Goal: Task Accomplishment & Management: Manage account settings

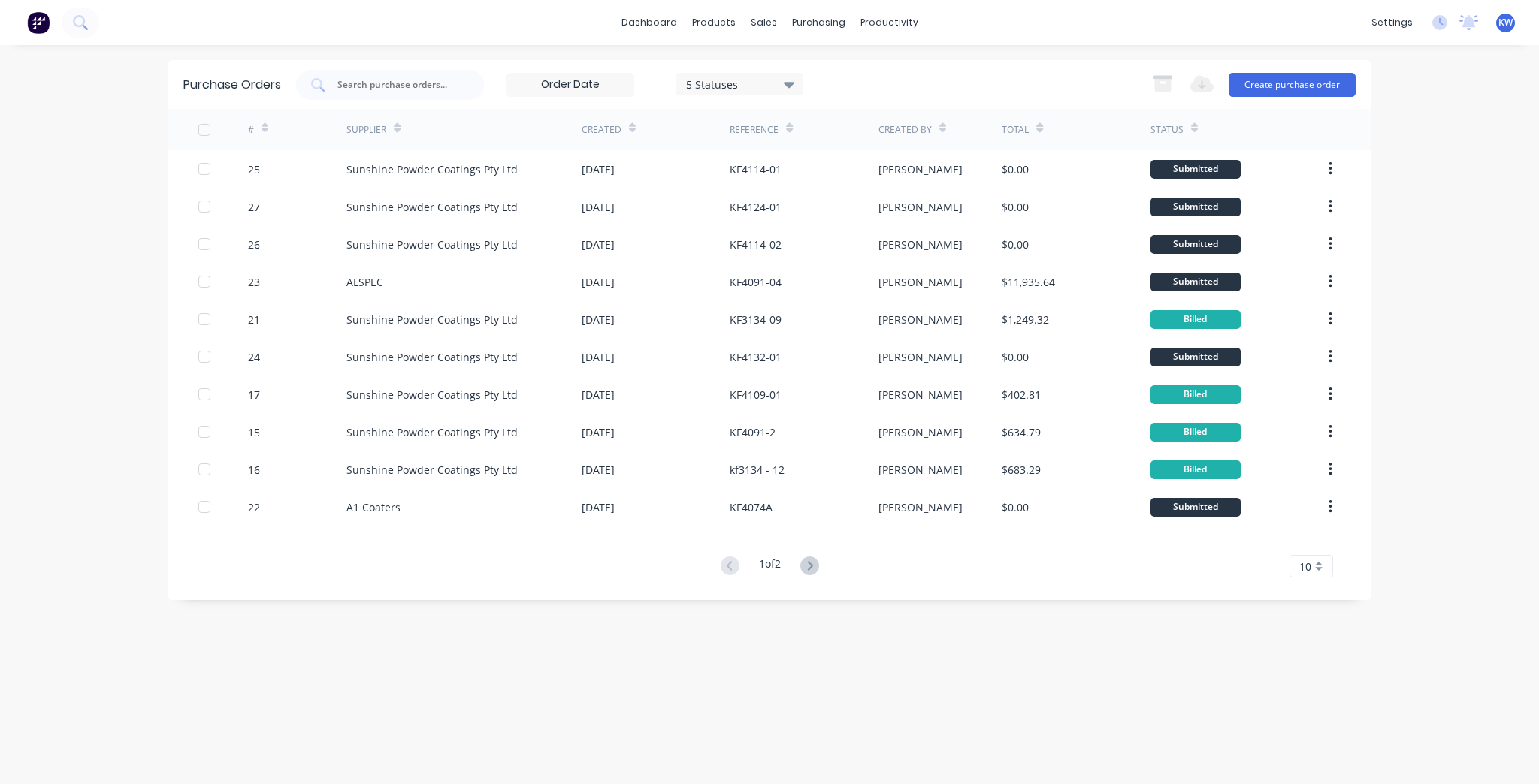
click at [802, 565] on button at bounding box center [810, 566] width 28 height 21
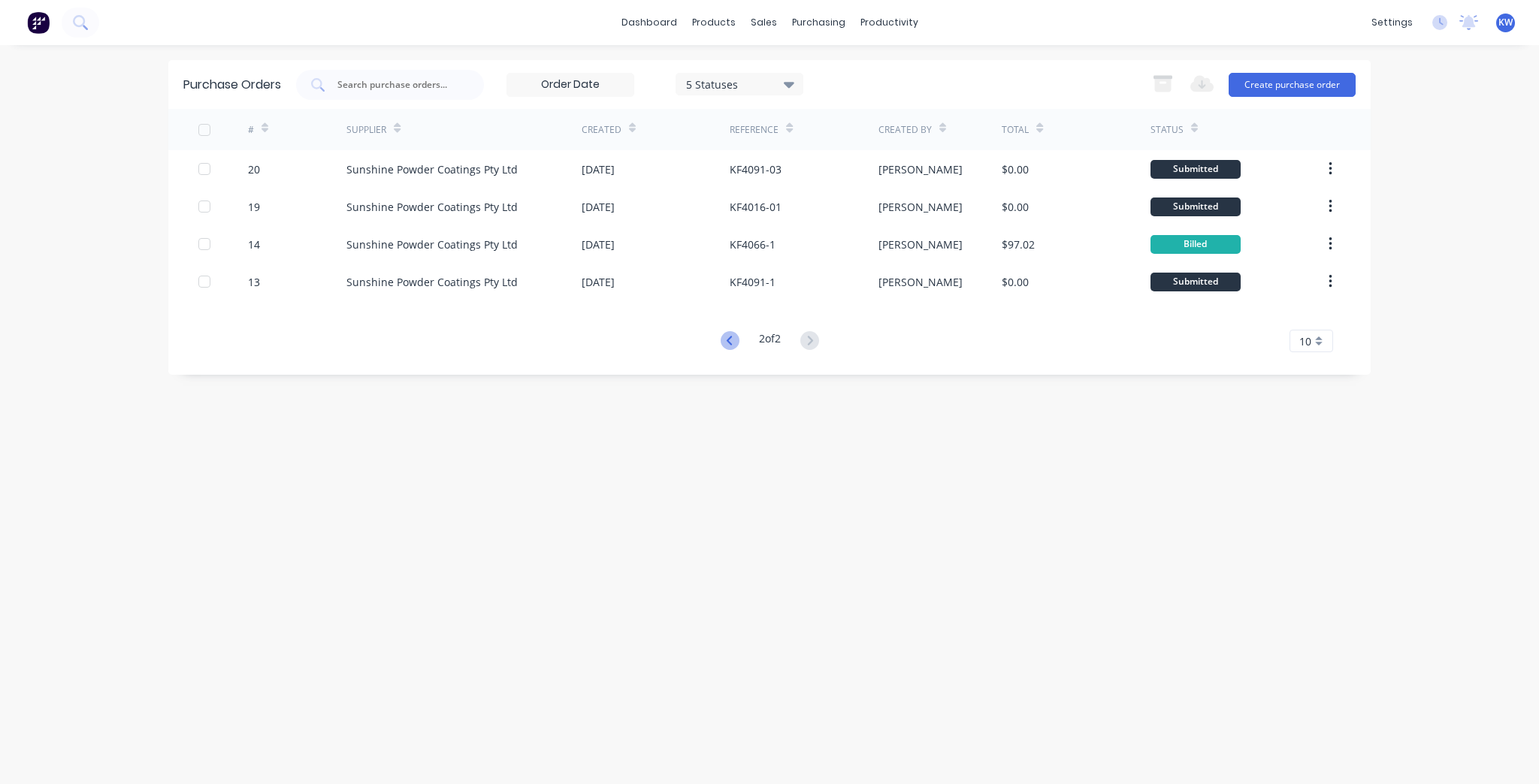
click at [720, 338] on icon at bounding box center [729, 340] width 19 height 19
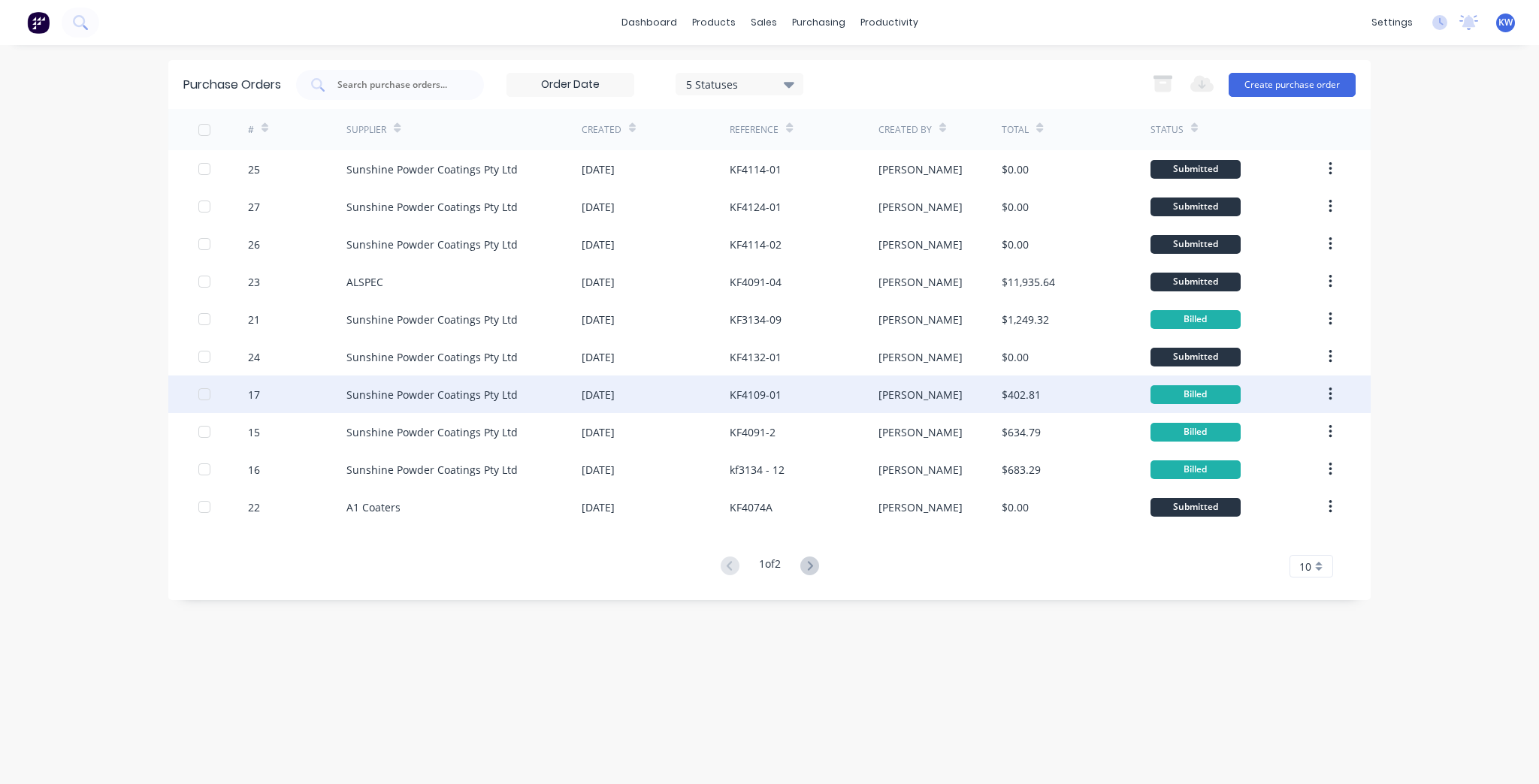
click at [767, 389] on div "KF4109-01" at bounding box center [755, 394] width 52 height 16
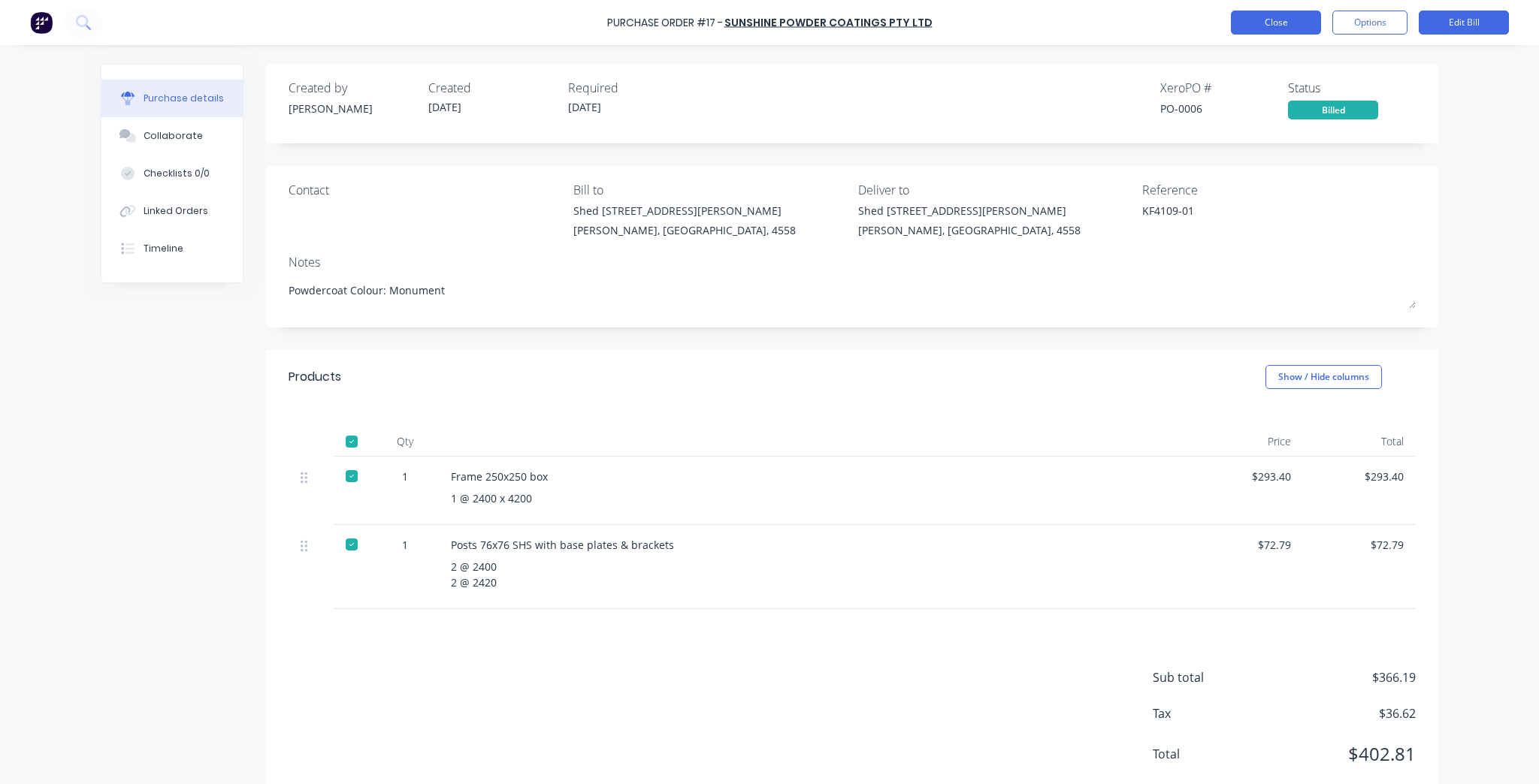
click at [1277, 17] on button "Close" at bounding box center [1276, 22] width 90 height 24
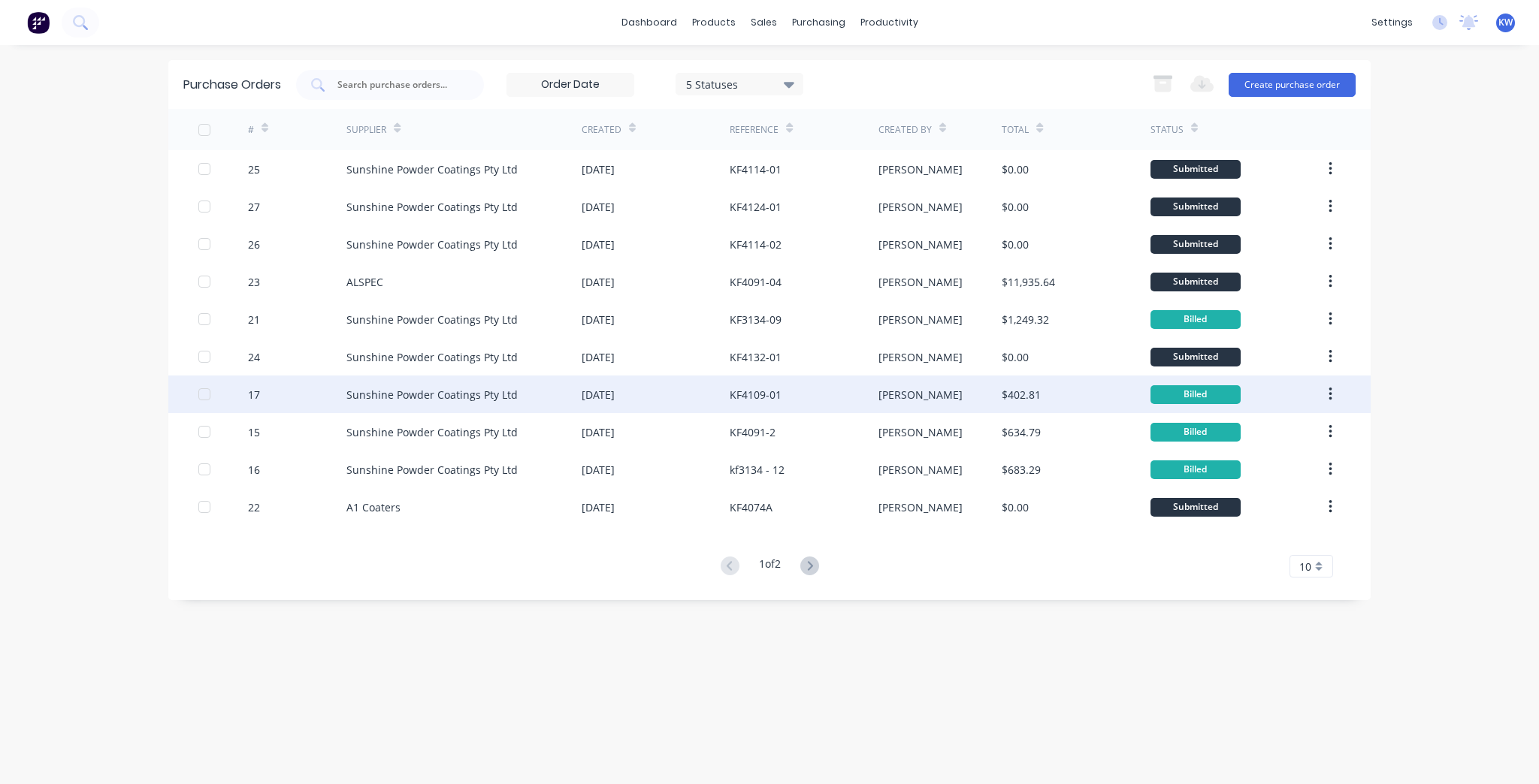
click at [585, 403] on div "[DATE]" at bounding box center [656, 394] width 148 height 37
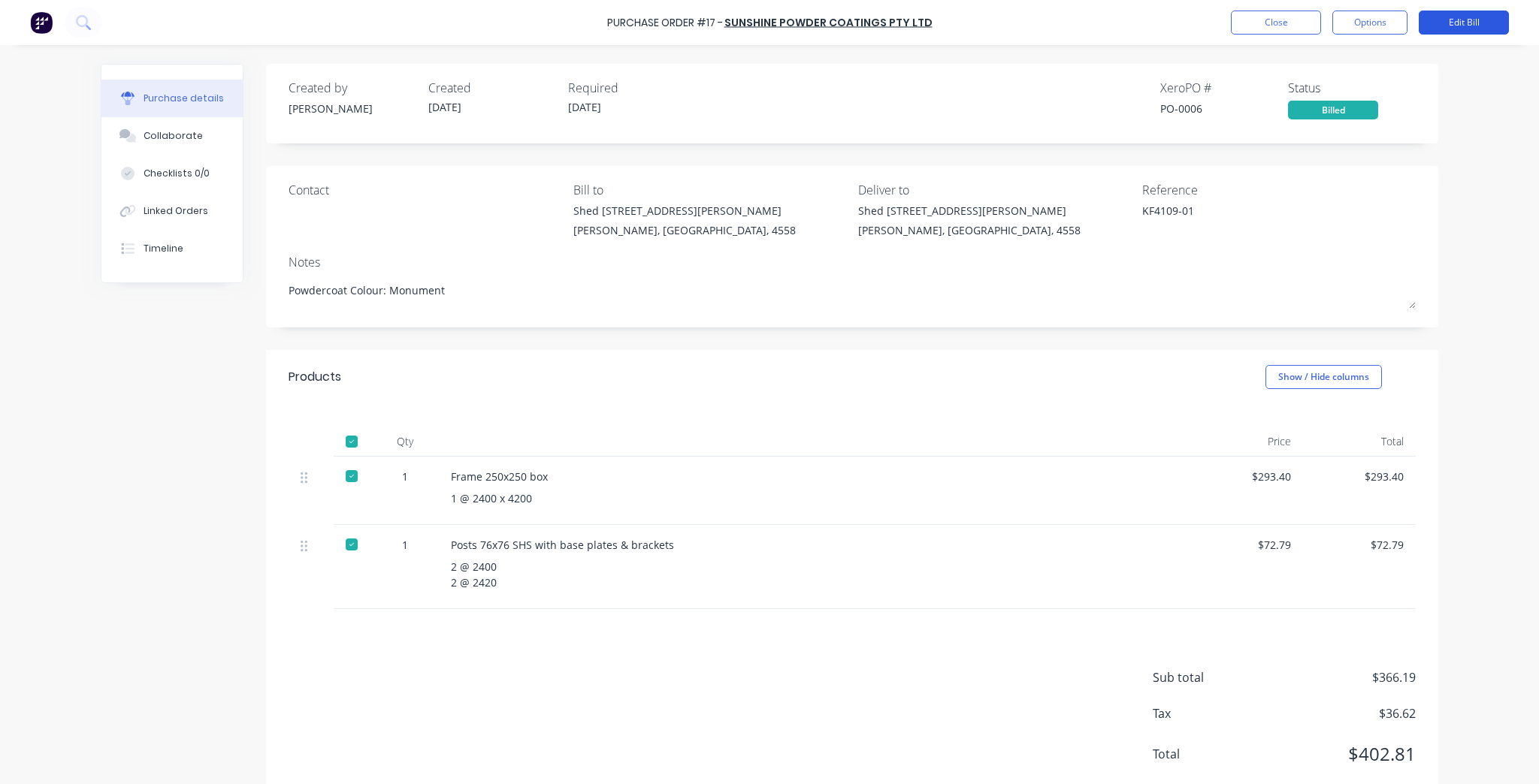
click at [1506, 21] on button "Edit Bill" at bounding box center [1463, 22] width 90 height 24
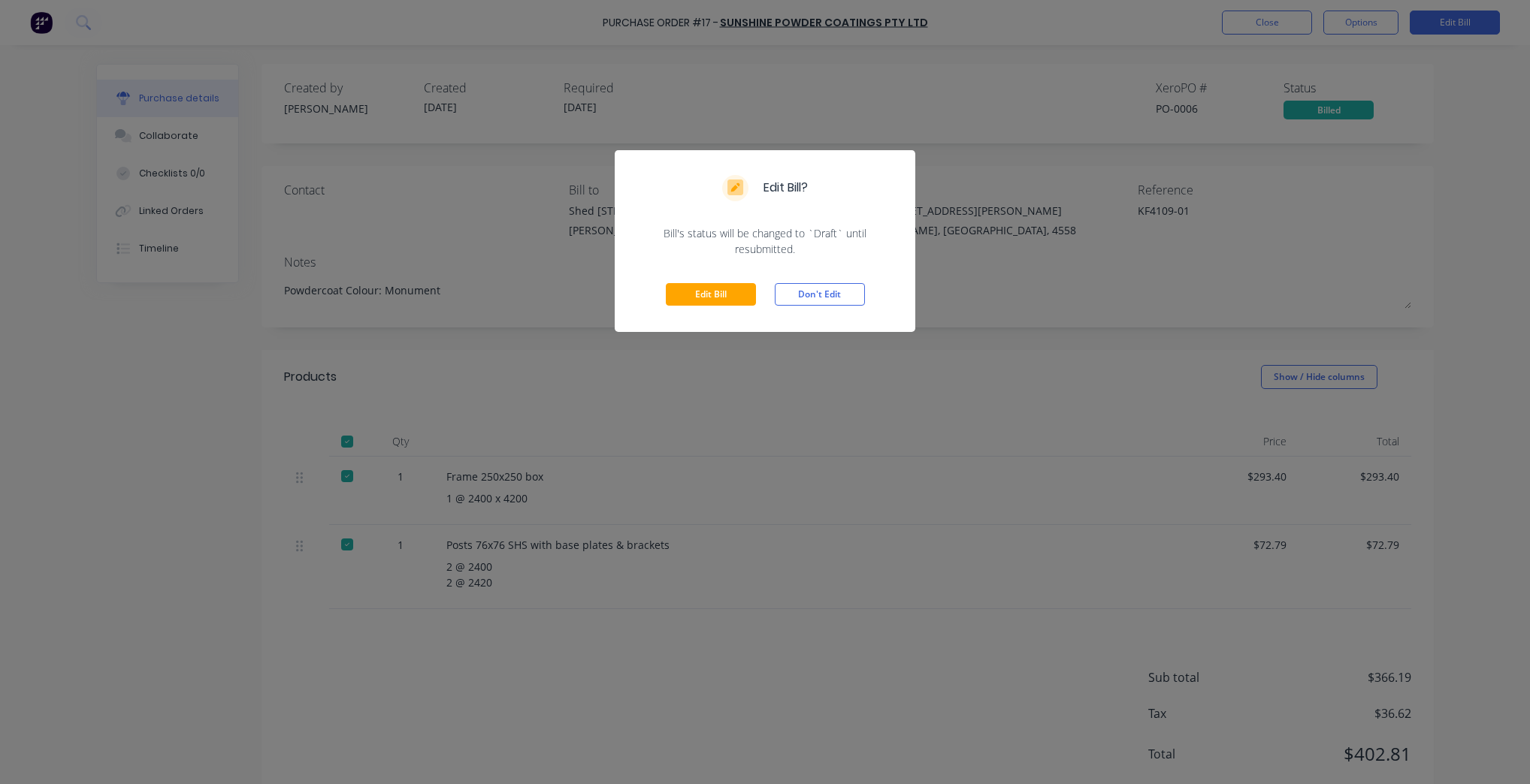
click at [634, 290] on div "Edit Bill Don't Edit" at bounding box center [765, 294] width 300 height 75
click at [736, 287] on button "Edit Bill" at bounding box center [711, 293] width 90 height 22
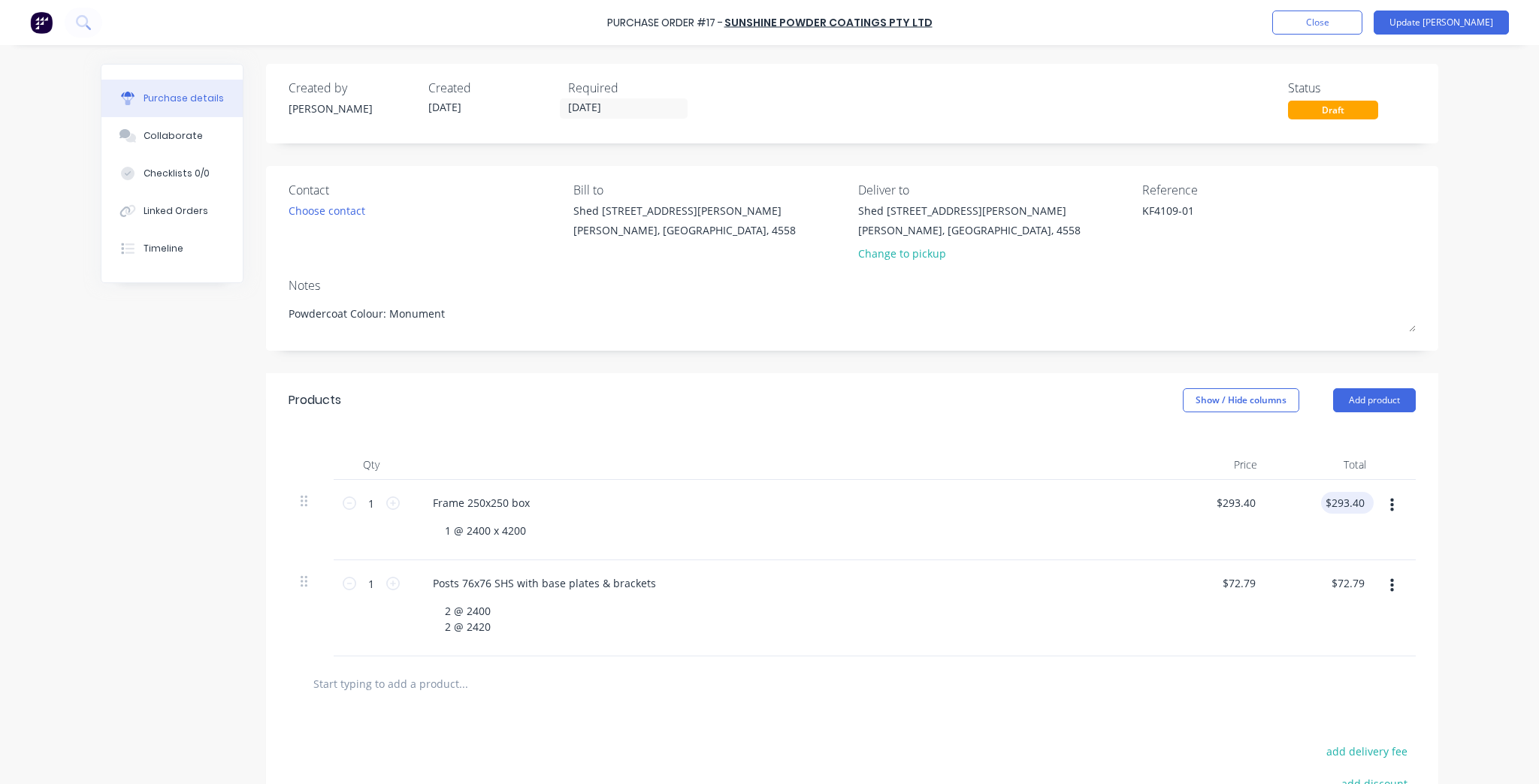
click at [1362, 495] on div "$293.40 $293.40" at bounding box center [1344, 503] width 47 height 21
type textarea "x"
type input "293.40"
click at [1349, 504] on input "293.40" at bounding box center [1346, 503] width 41 height 21
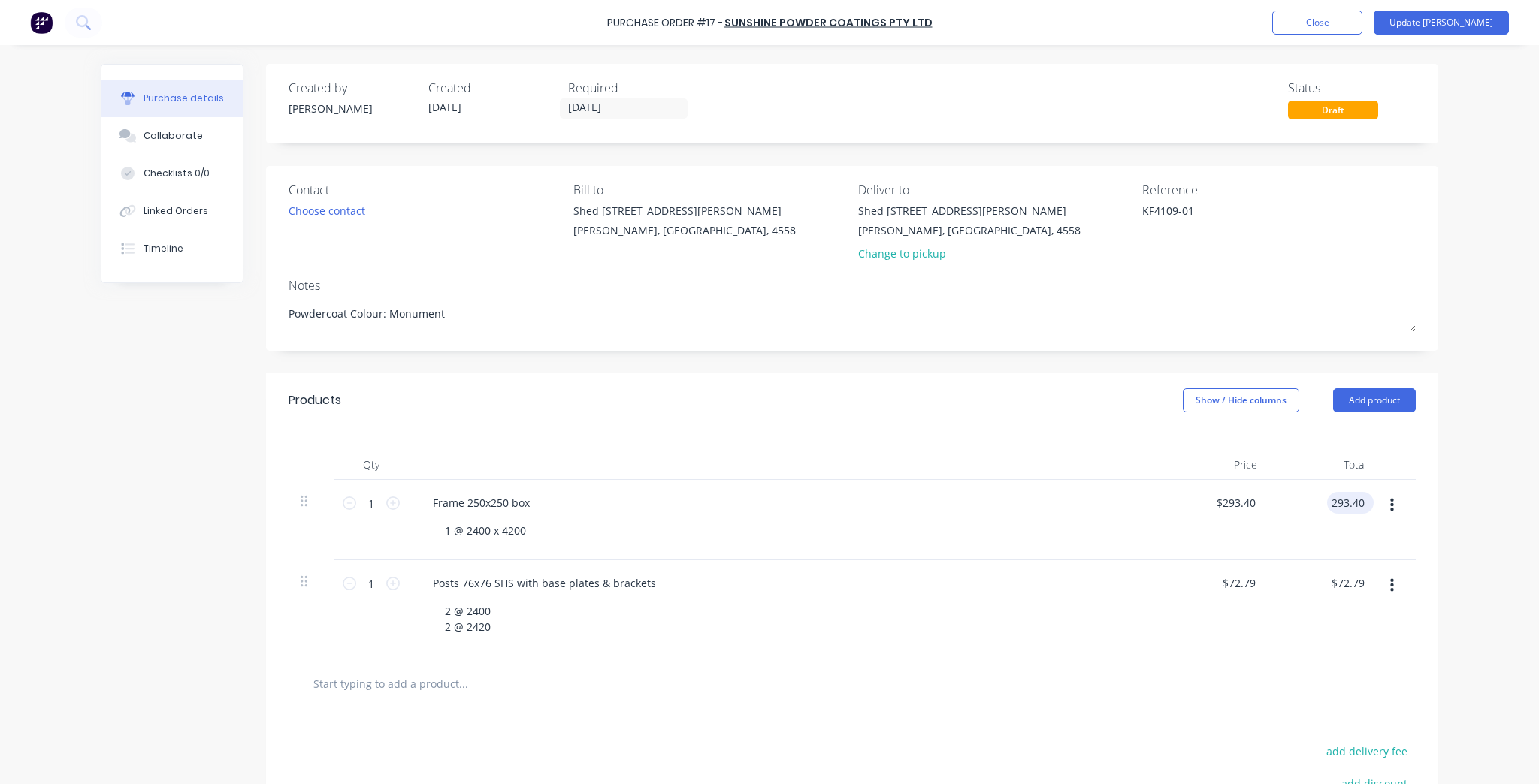
type textarea "x"
click at [1349, 504] on input "293.40" at bounding box center [1346, 503] width 41 height 21
type input "381.42"
type textarea "x"
type input "$381.42"
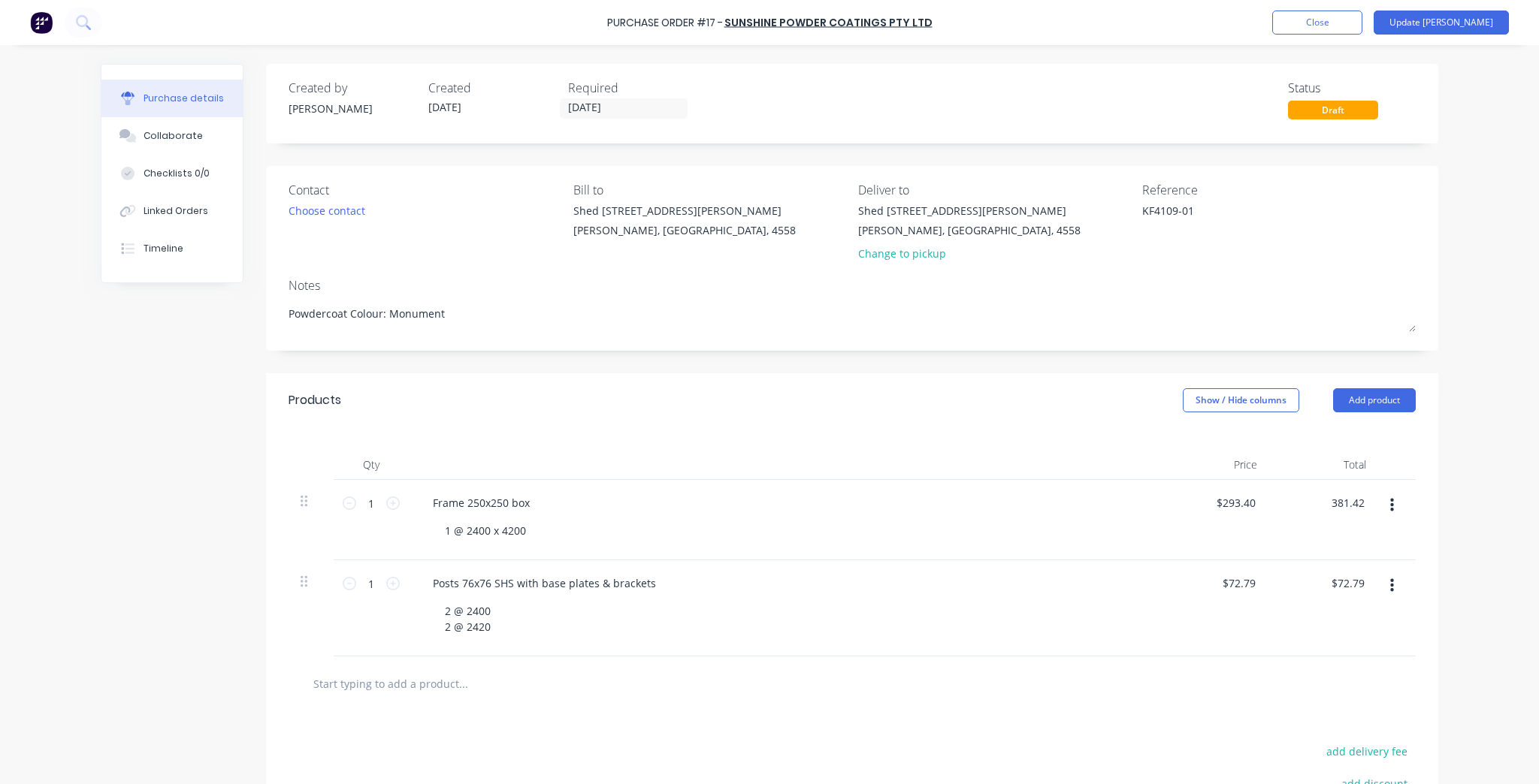
type input "$381.42"
click at [1440, 530] on div "Purchase details Collaborate Checklists 0/0 Linked Orders Timeline Created by K…" at bounding box center [769, 370] width 1368 height 709
click at [378, 675] on input "text" at bounding box center [463, 683] width 300 height 30
type textarea "x"
type input "P"
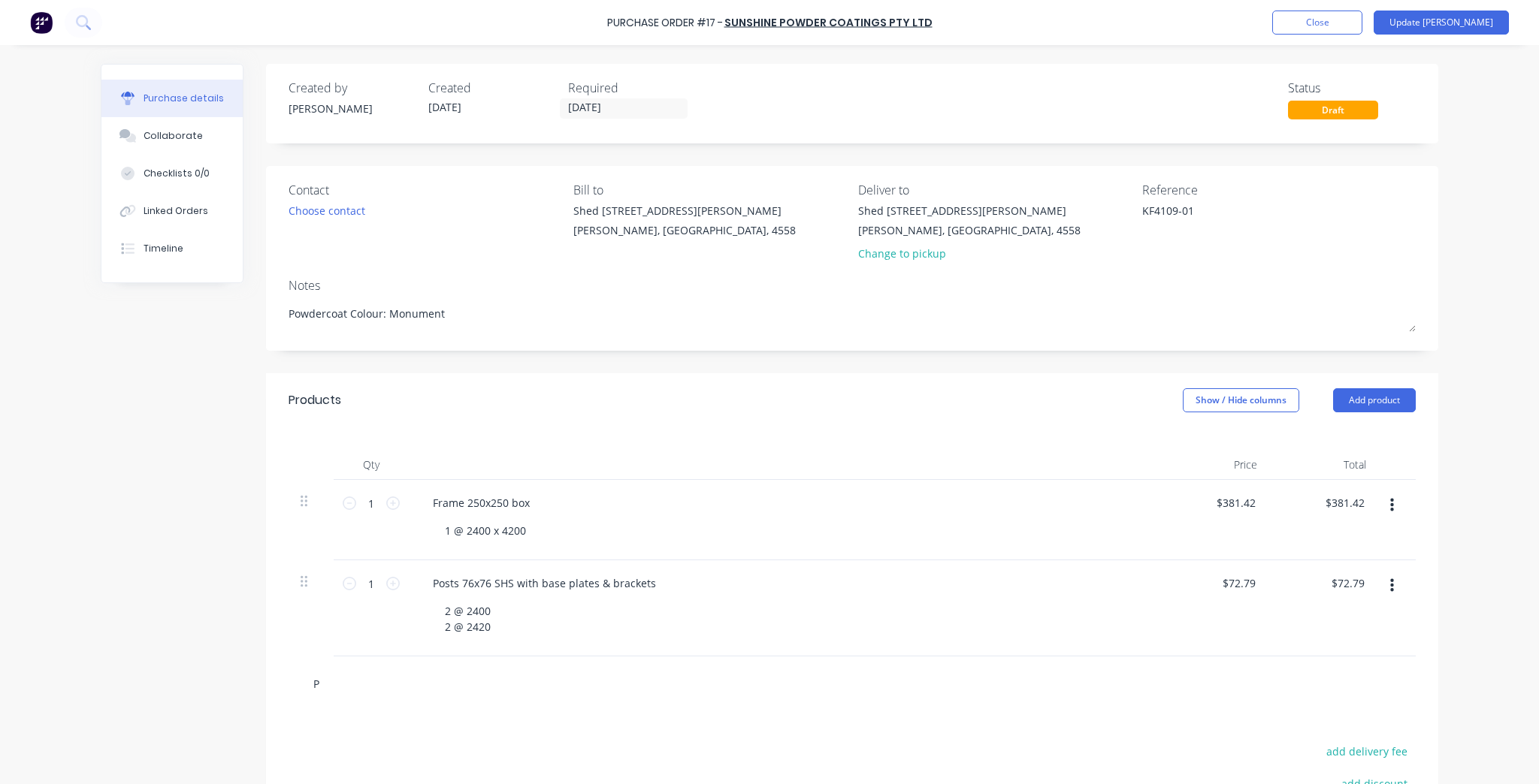
type textarea "x"
type input "Po"
type textarea "x"
type input "Pow"
type textarea "x"
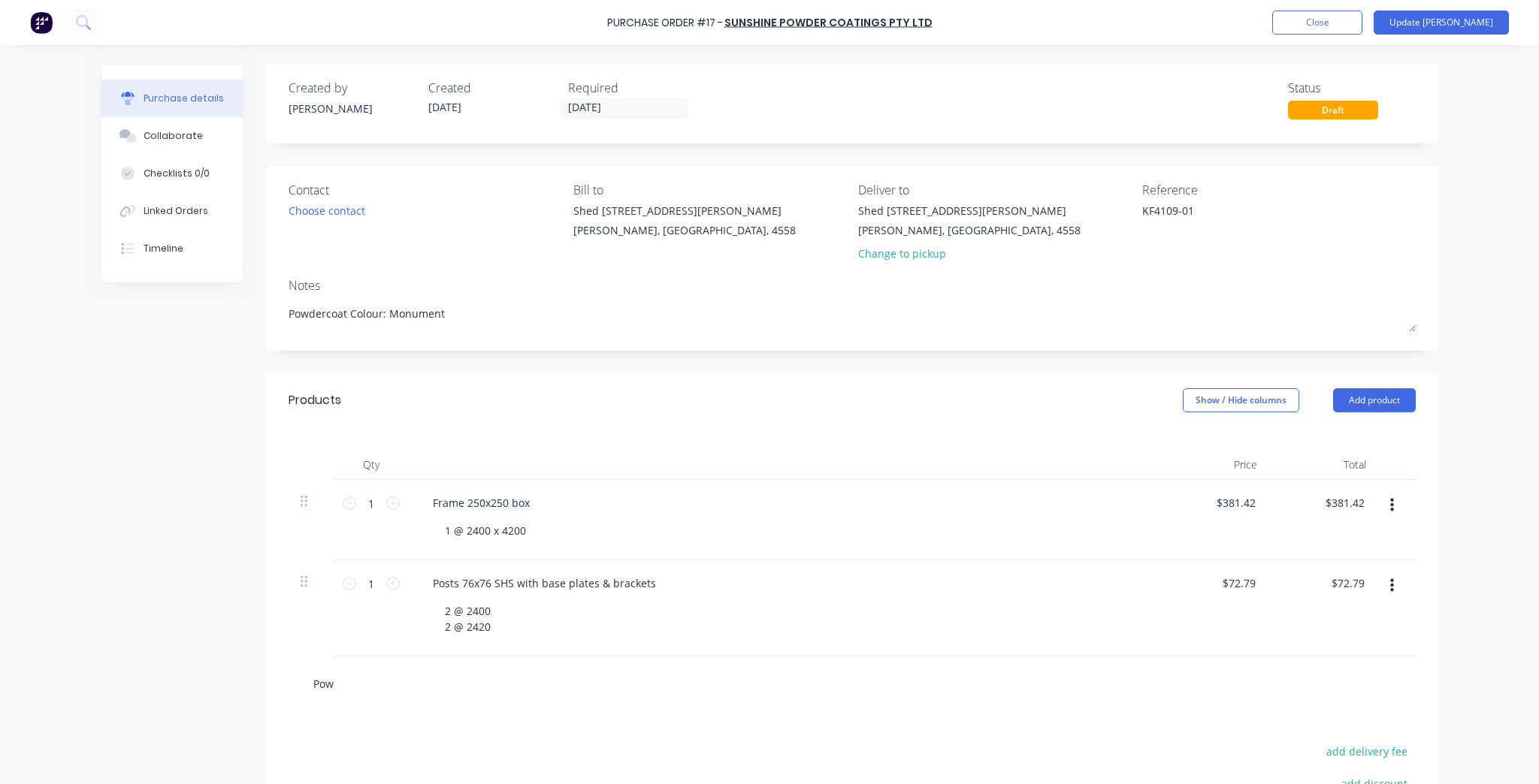
type input "Powd"
type textarea "x"
type input "Powder"
type textarea "x"
type input "Powder"
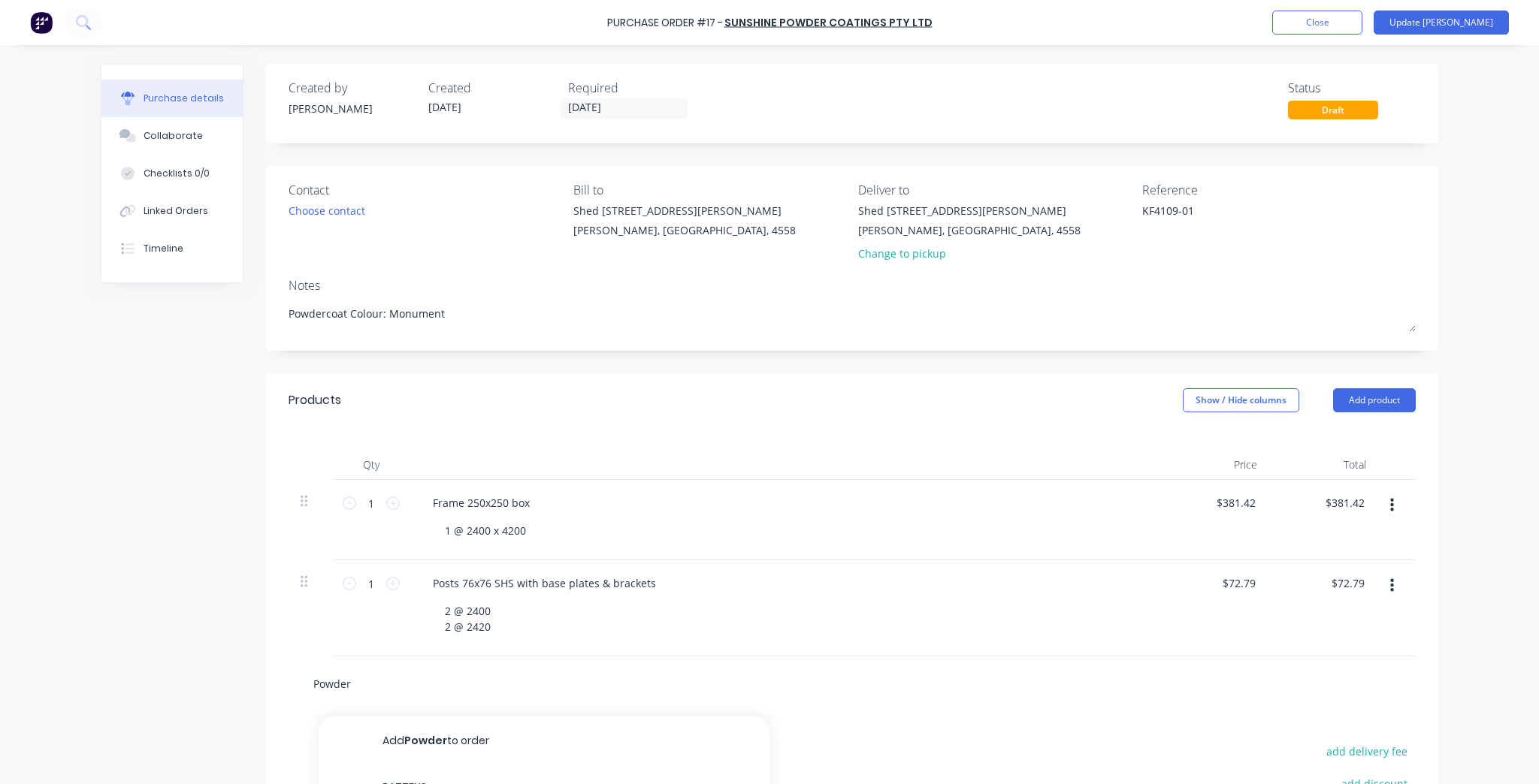
type textarea "x"
type input "Powder P"
type textarea "x"
type input "Powder Pe"
type textarea "x"
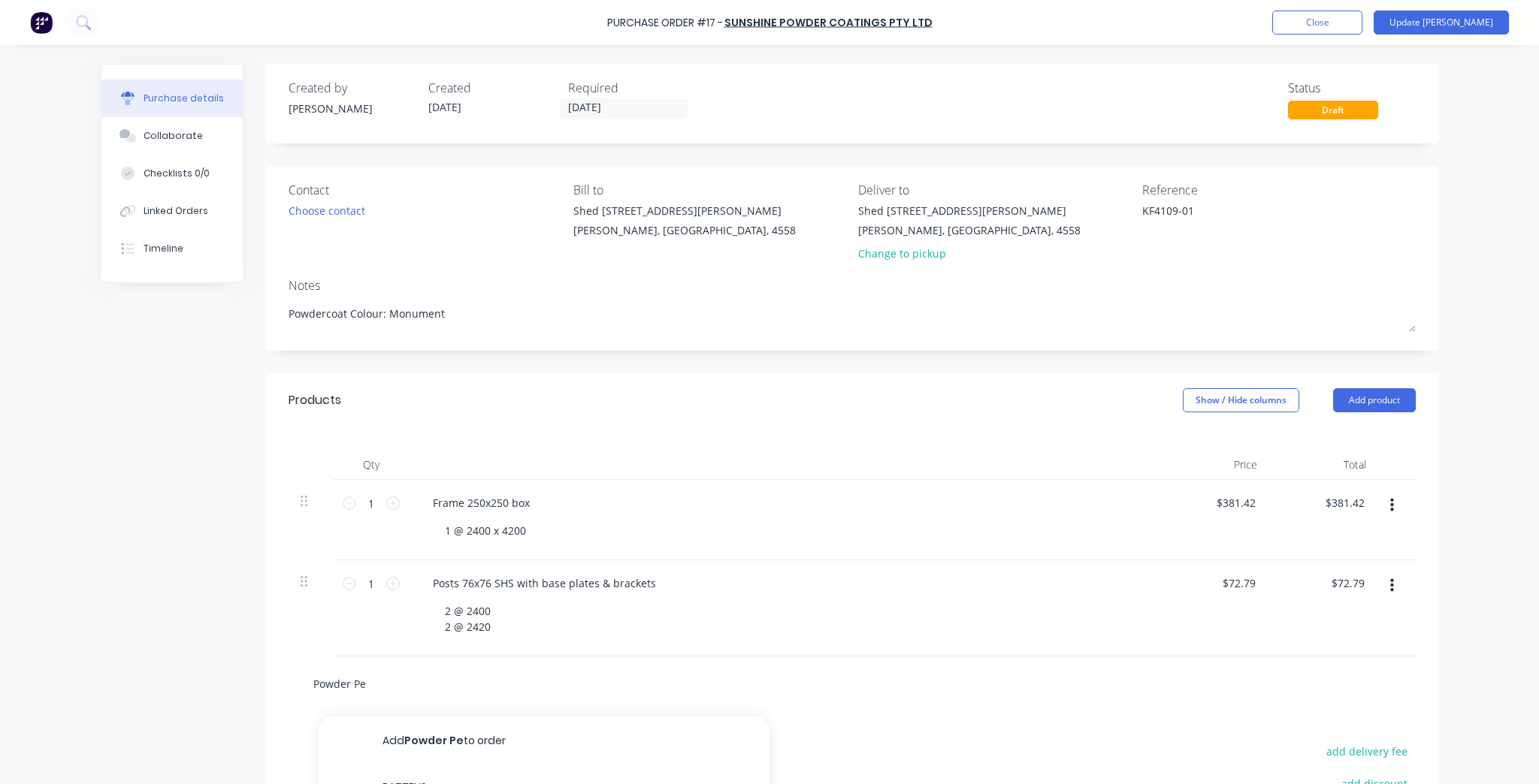
type input "Powder Ped"
type textarea "x"
type input "Powder Ped"
type textarea "x"
type input "Powder Ped g"
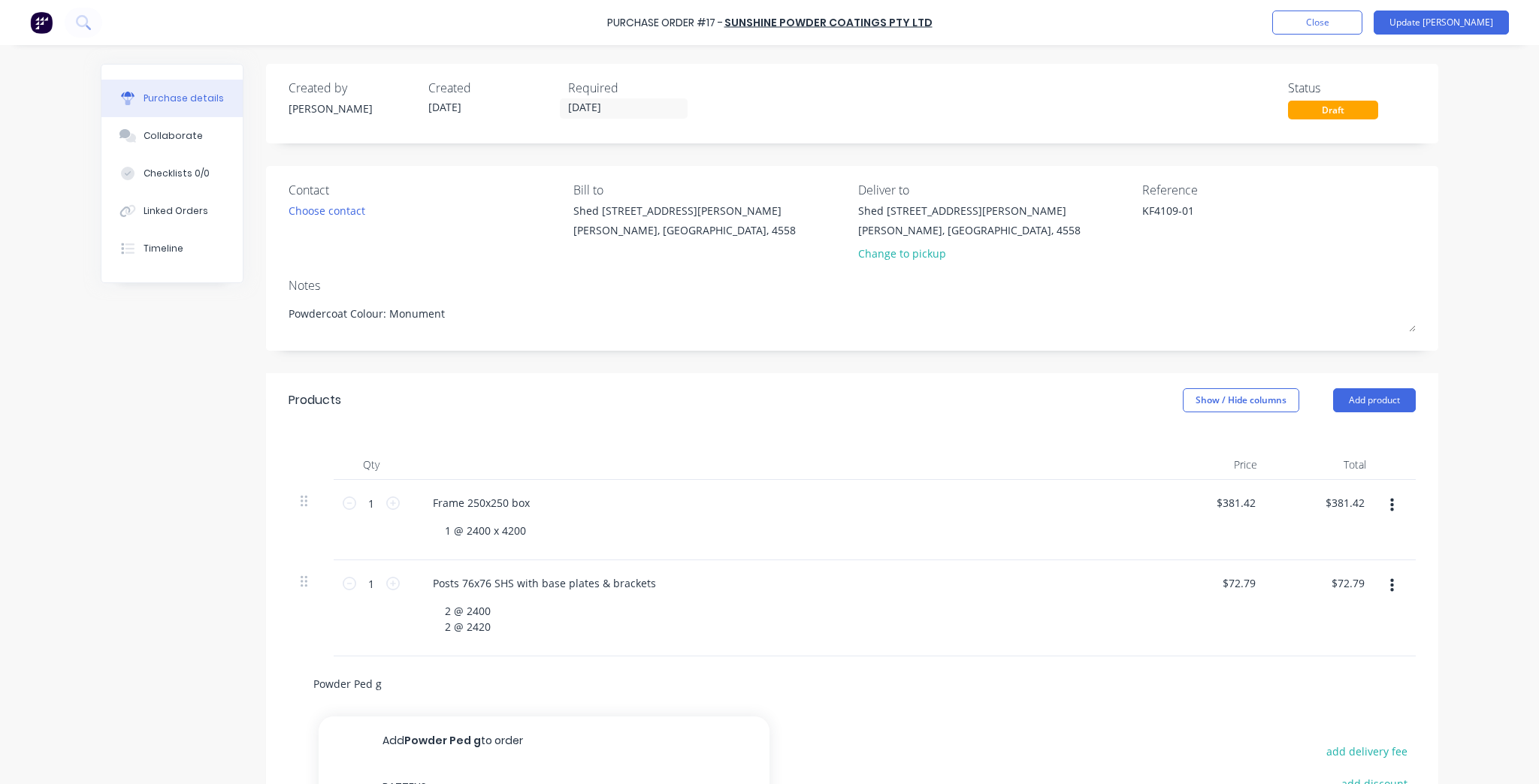
type textarea "x"
type input "Powder Ped ga"
type textarea "x"
type input "Powder Ped gat"
type textarea "x"
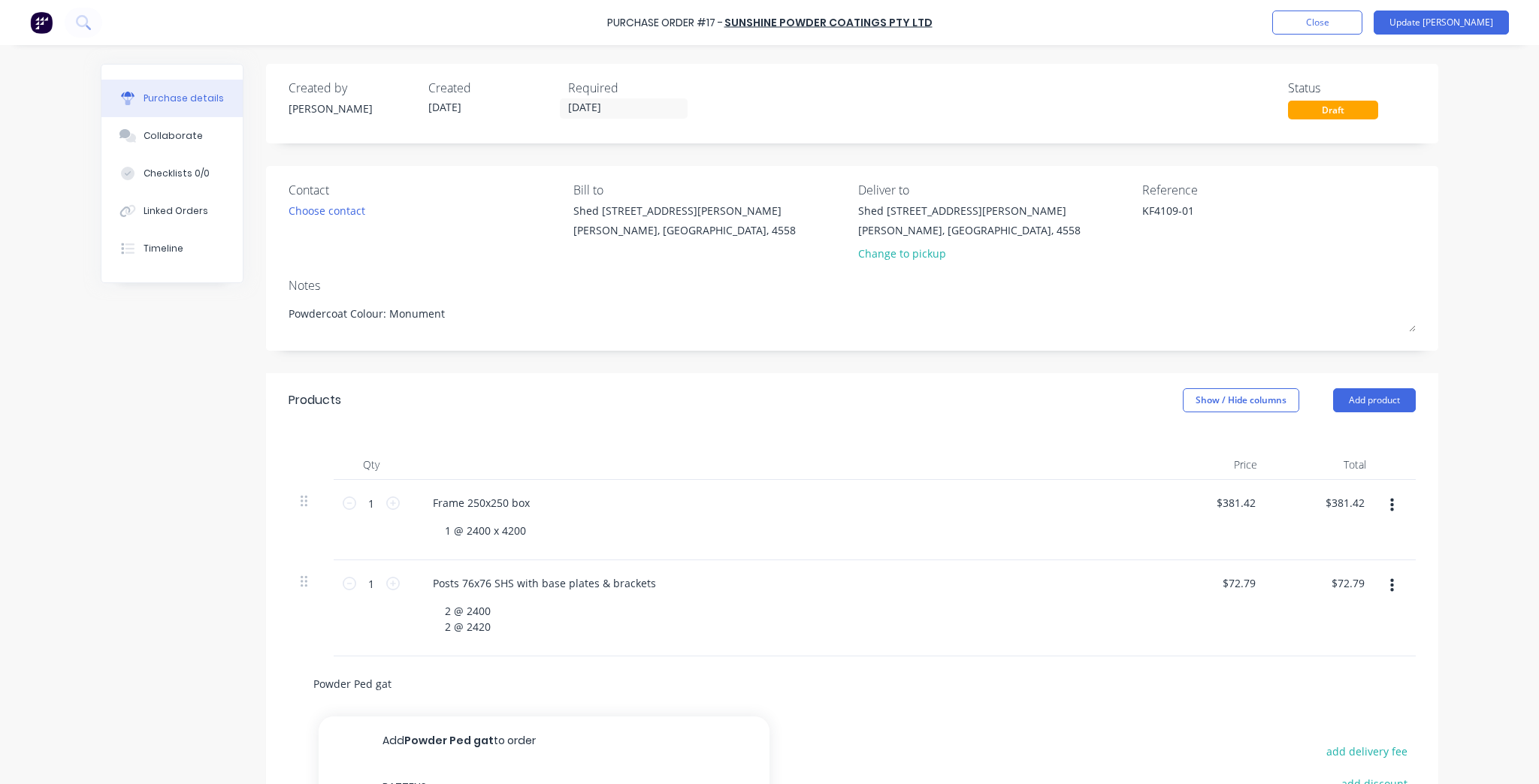
type input "Powder Ped gate"
type textarea "x"
type input "Powder Ped ga"
type textarea "x"
type input "Powder Ped g"
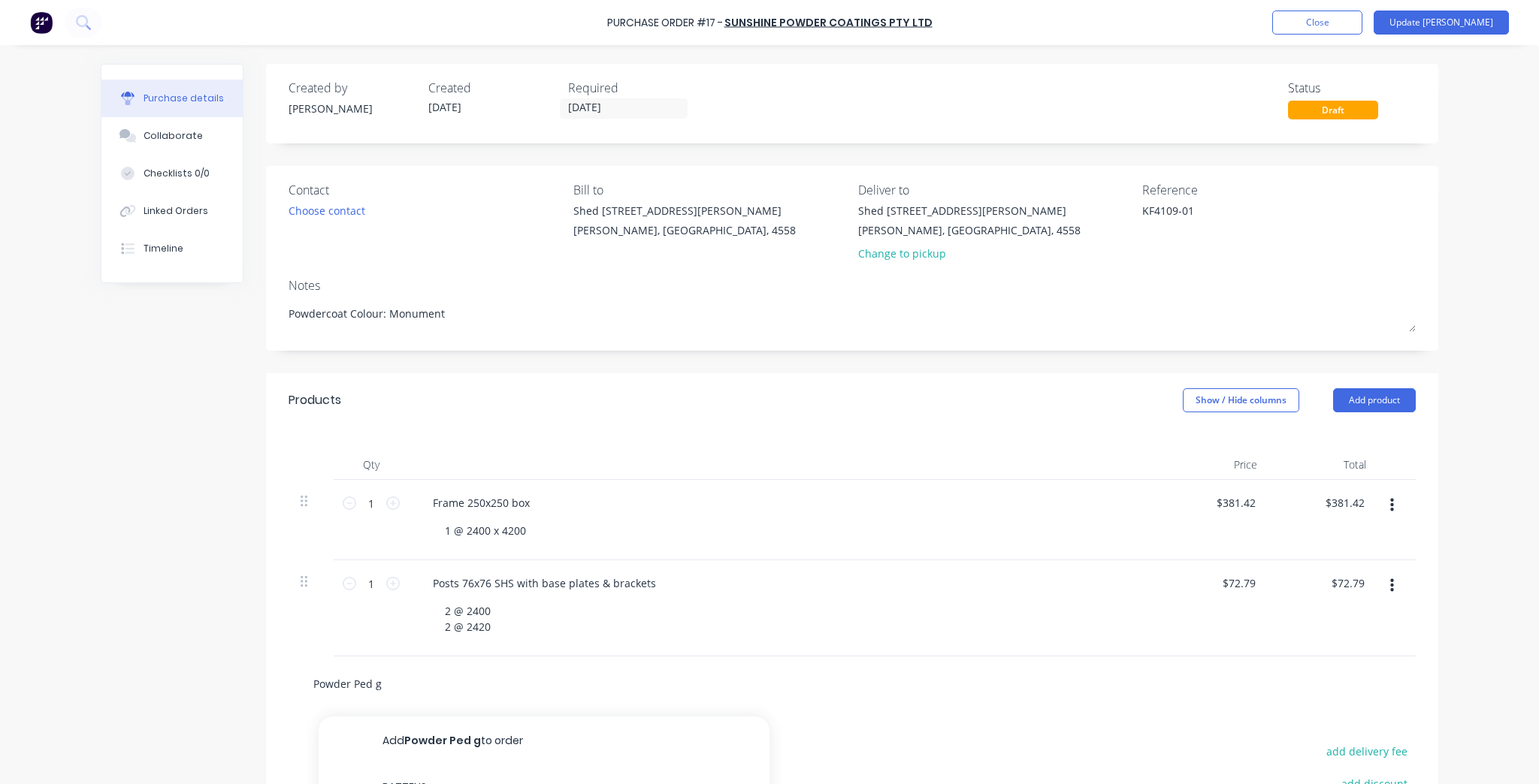
type textarea "x"
type input "Powder Ped"
type textarea "x"
type input "Powder Ped G"
type textarea "x"
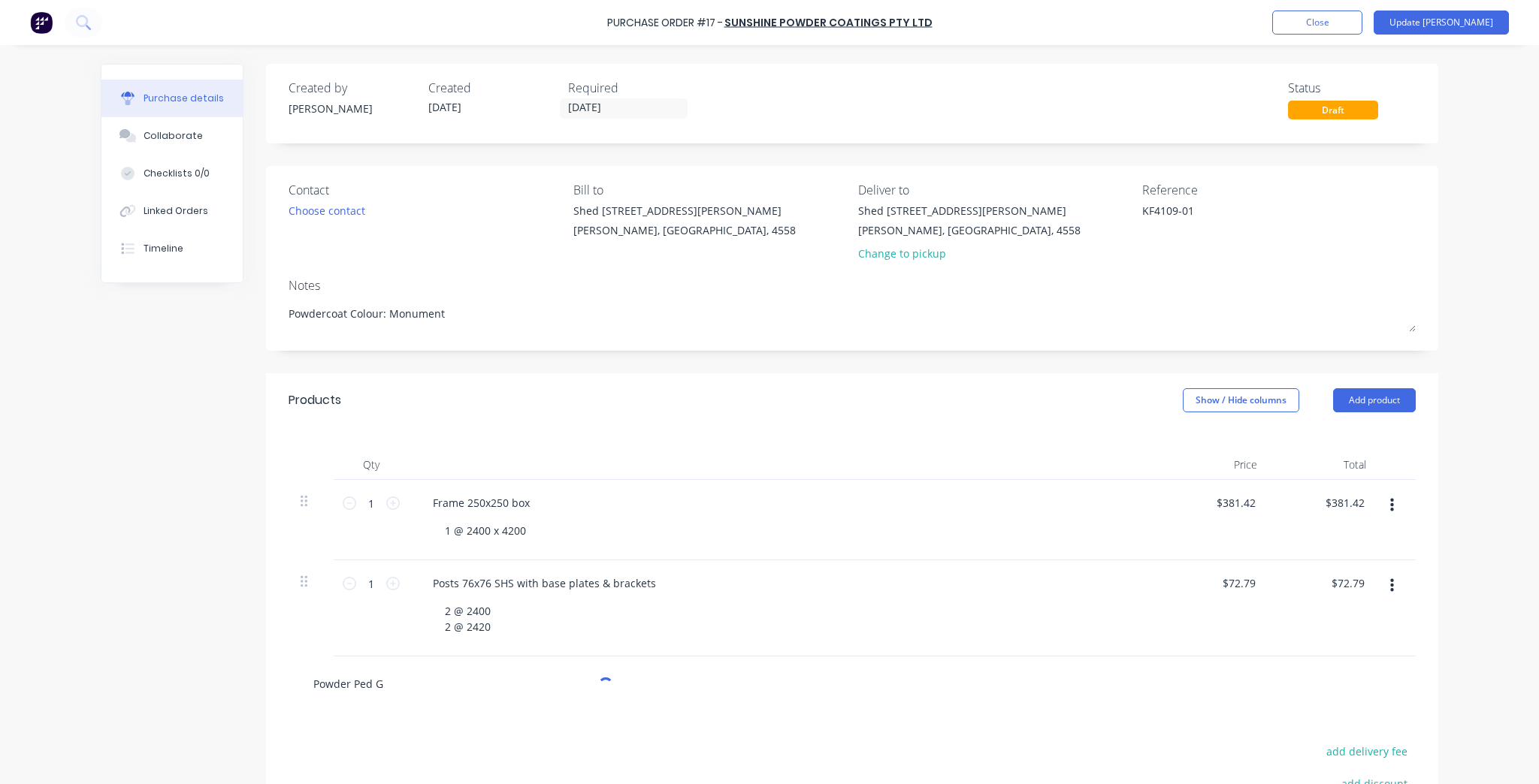
type input "Powder Ped Ga"
type textarea "x"
type input "Powder Ped Gat"
type textarea "x"
type input "Powder Ped Gate"
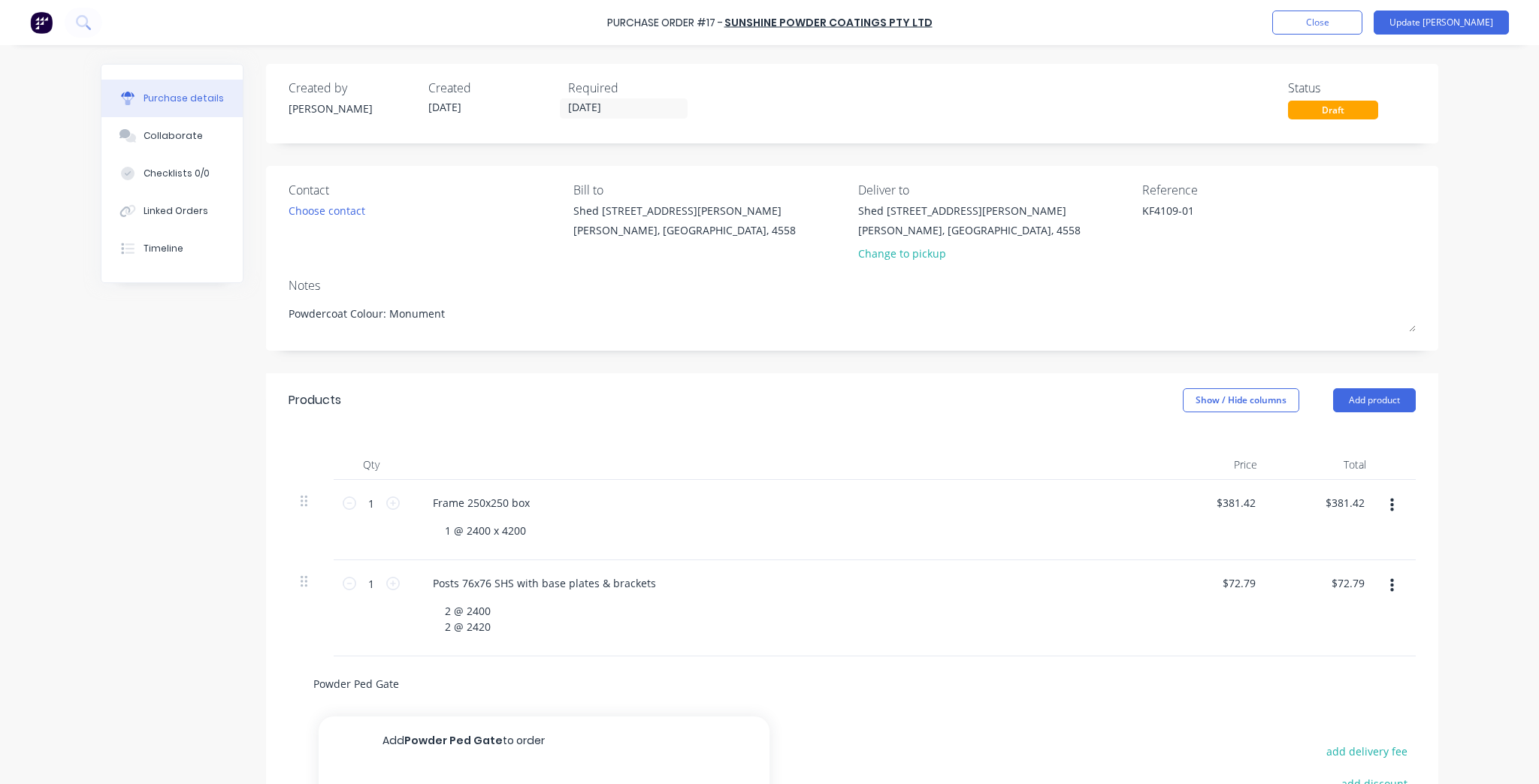
type textarea "x"
type input "Powder Ped Gate"
type textarea "x"
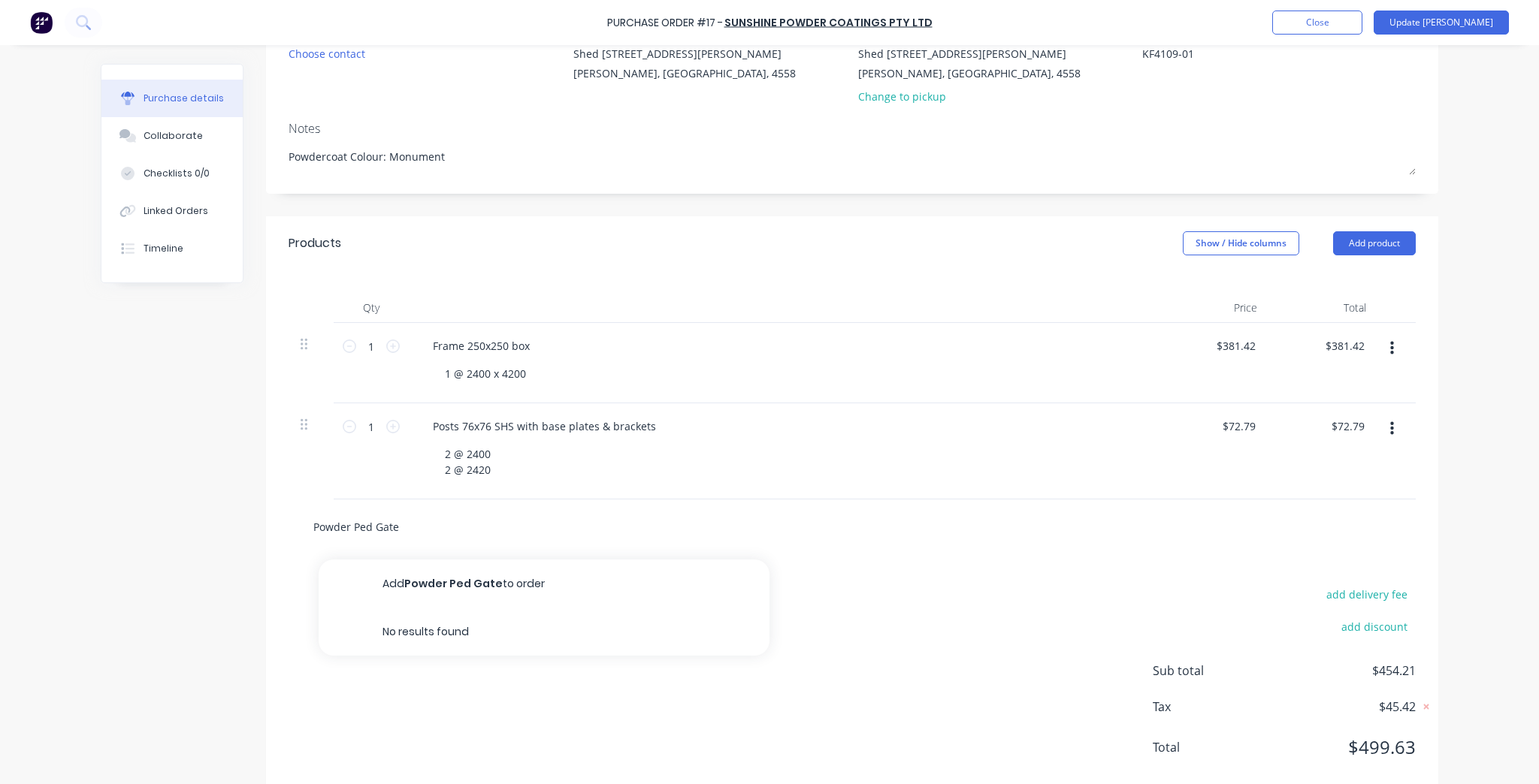
scroll to position [180, 0]
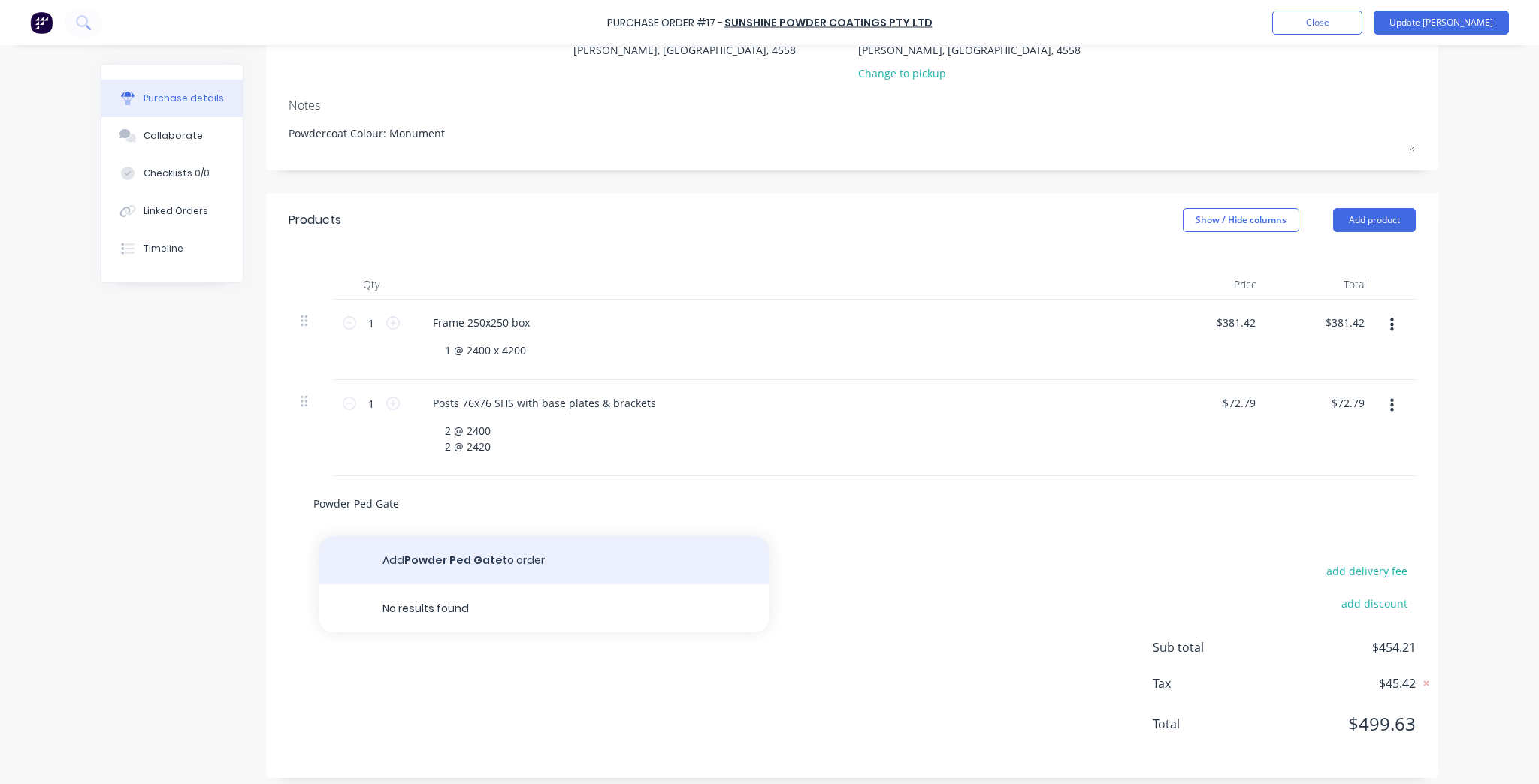
type input "Powder Ped Gate"
click at [502, 569] on button "Add Powder Ped Gate to order" at bounding box center [544, 560] width 451 height 48
type textarea "x"
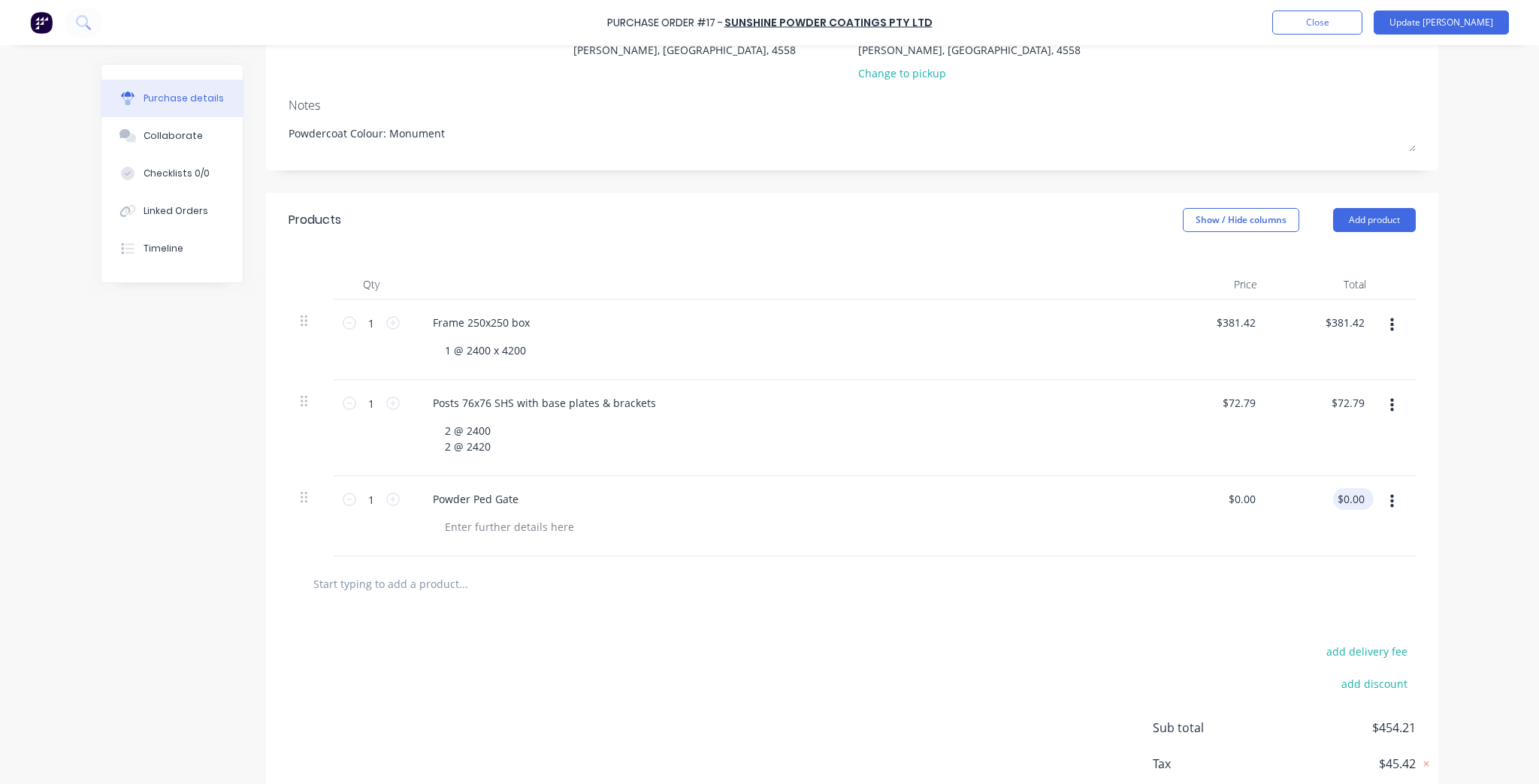
type textarea "x"
type input "0.00"
click at [1346, 506] on input "0.00" at bounding box center [1352, 499] width 28 height 21
click at [1346, 505] on input "0.00" at bounding box center [1352, 499] width 28 height 21
type textarea "x"
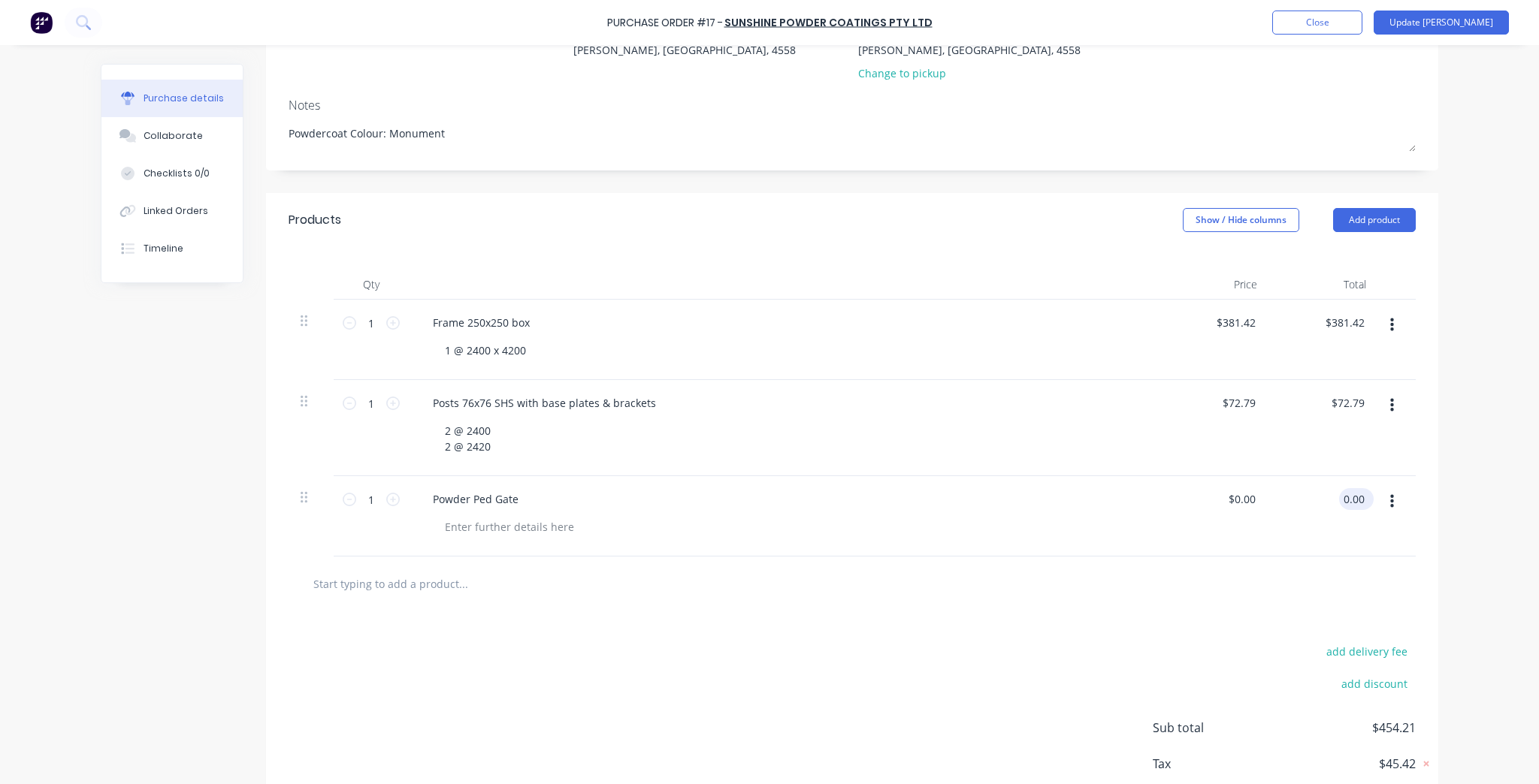
click at [1346, 505] on input "0.00" at bounding box center [1352, 499] width 28 height 21
type input "33.66"
type textarea "x"
type input "$33.66"
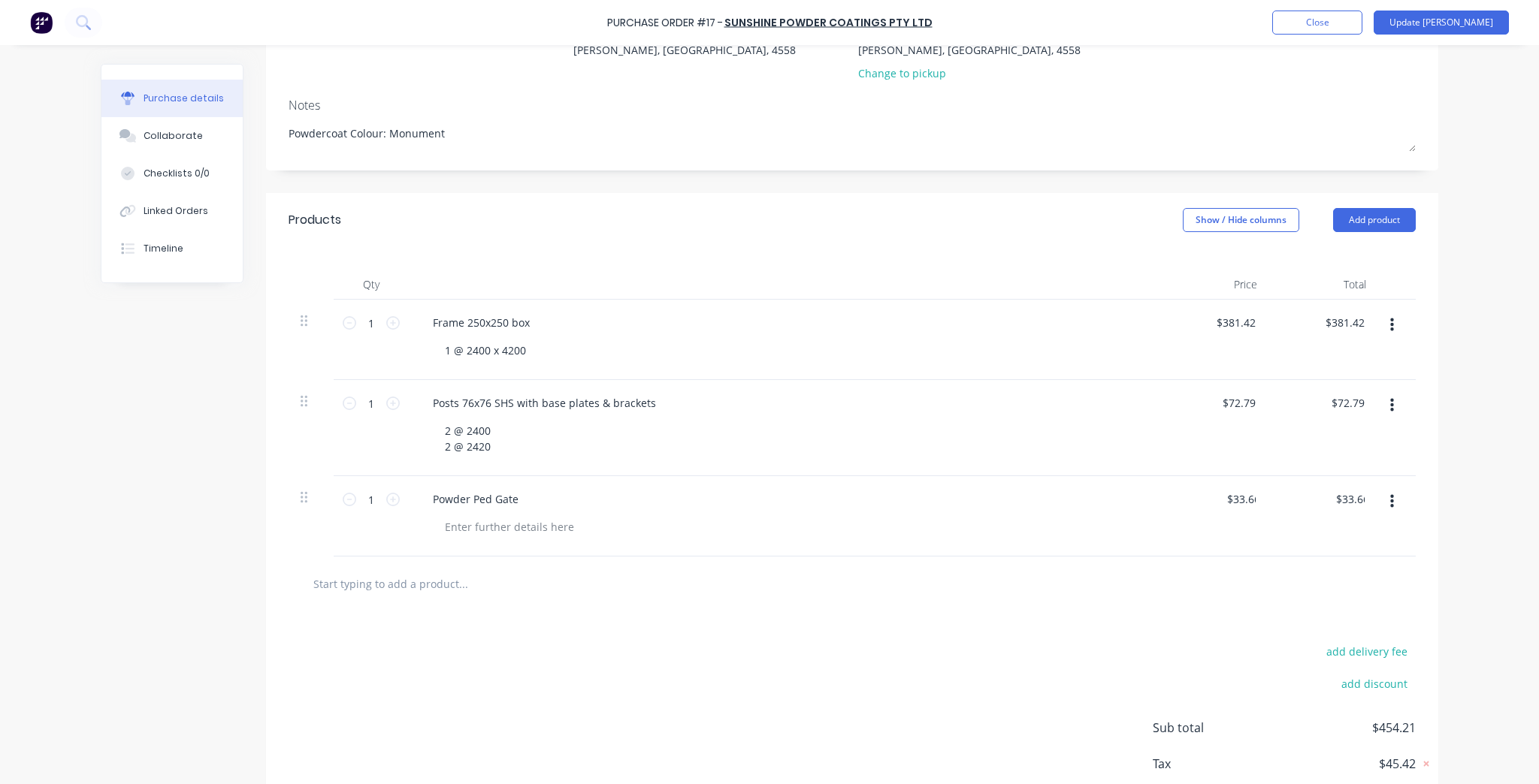
click at [1477, 583] on div "Purchase Order #17 - Sunshine Powder Coatings Pty Ltd Add product Close Update …" at bounding box center [769, 392] width 1539 height 784
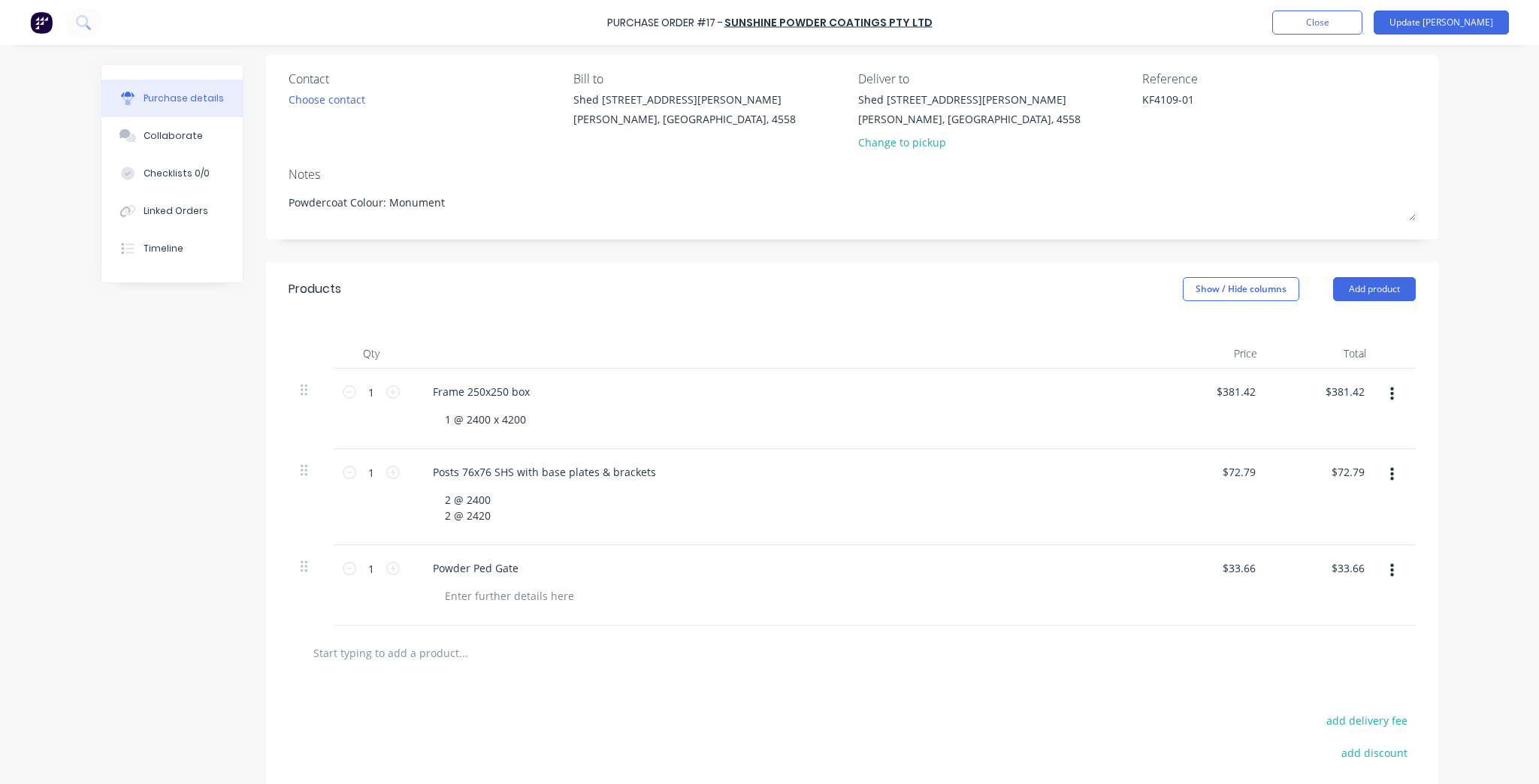
scroll to position [0, 0]
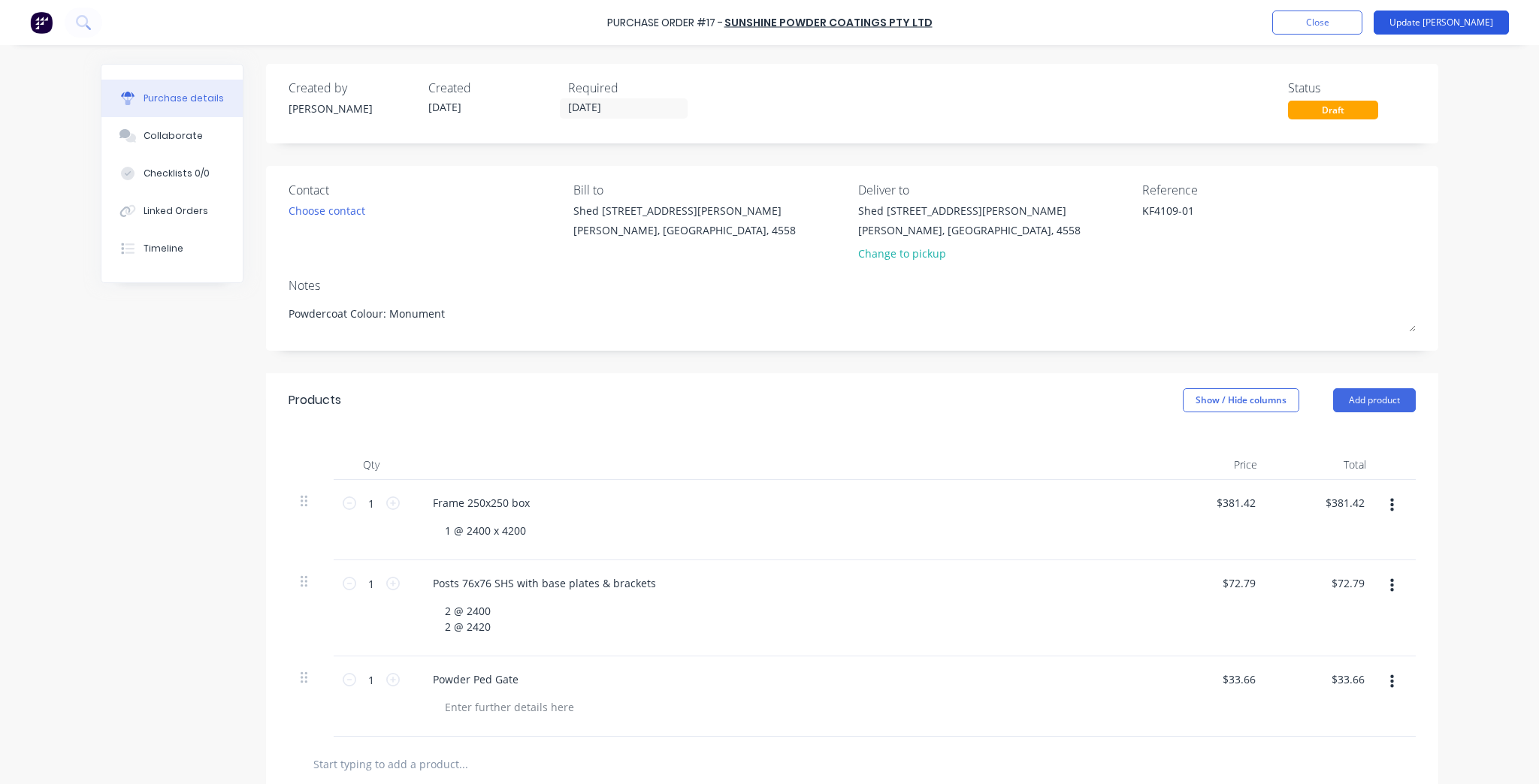
click at [1449, 18] on button "Update Bill" at bounding box center [1440, 22] width 135 height 24
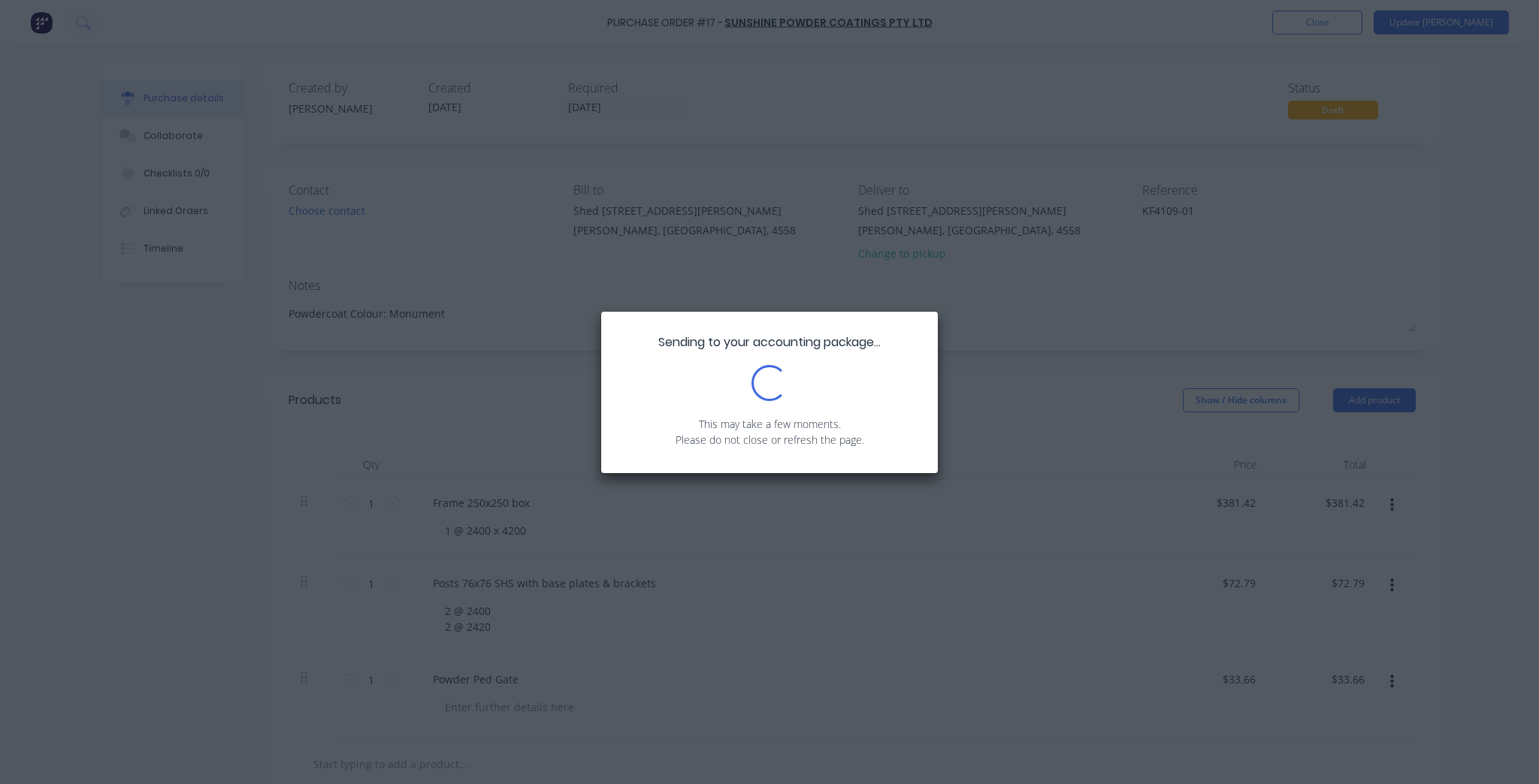
type textarea "x"
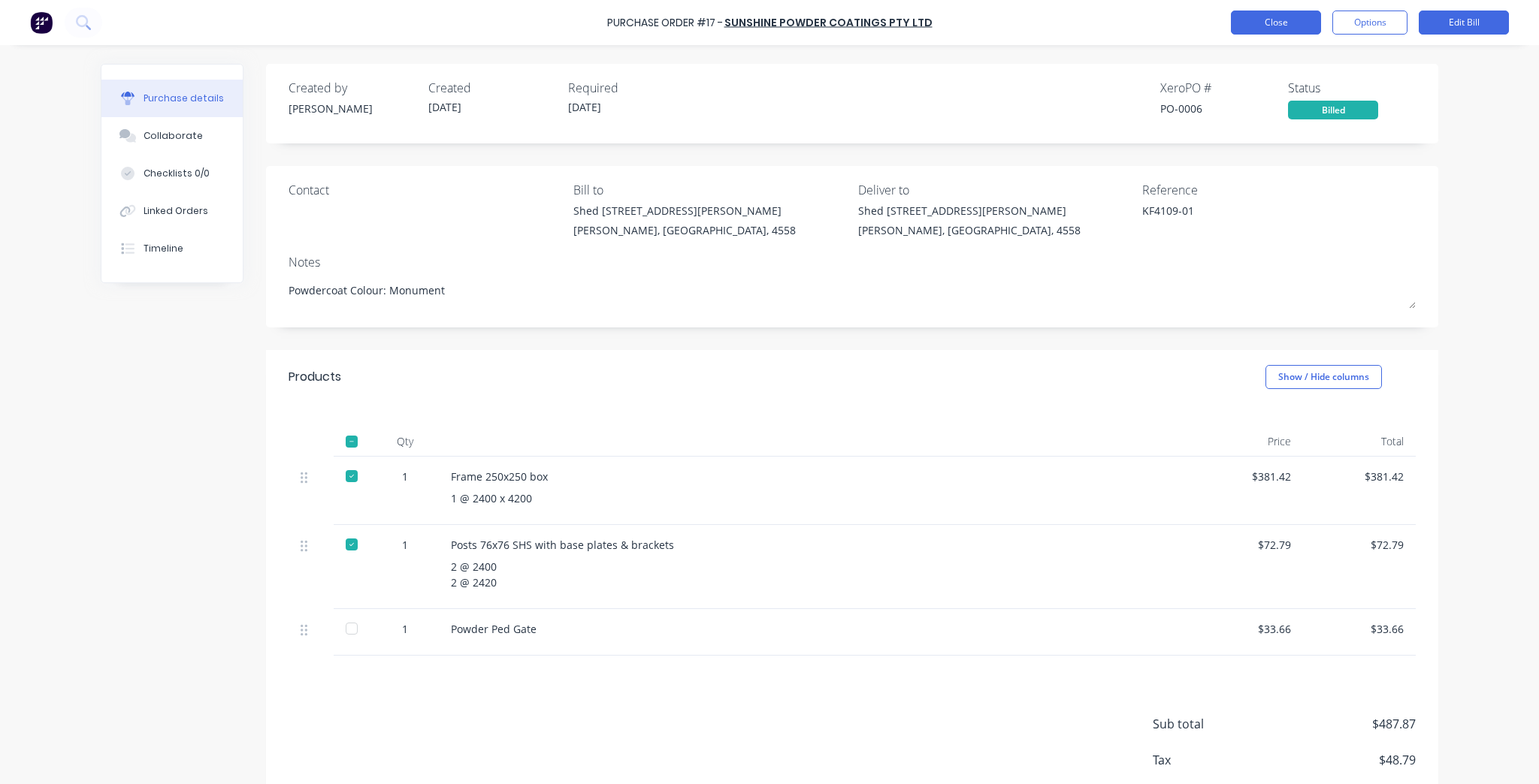
click at [1281, 15] on button "Close" at bounding box center [1276, 22] width 90 height 24
